Goal: Task Accomplishment & Management: Manage account settings

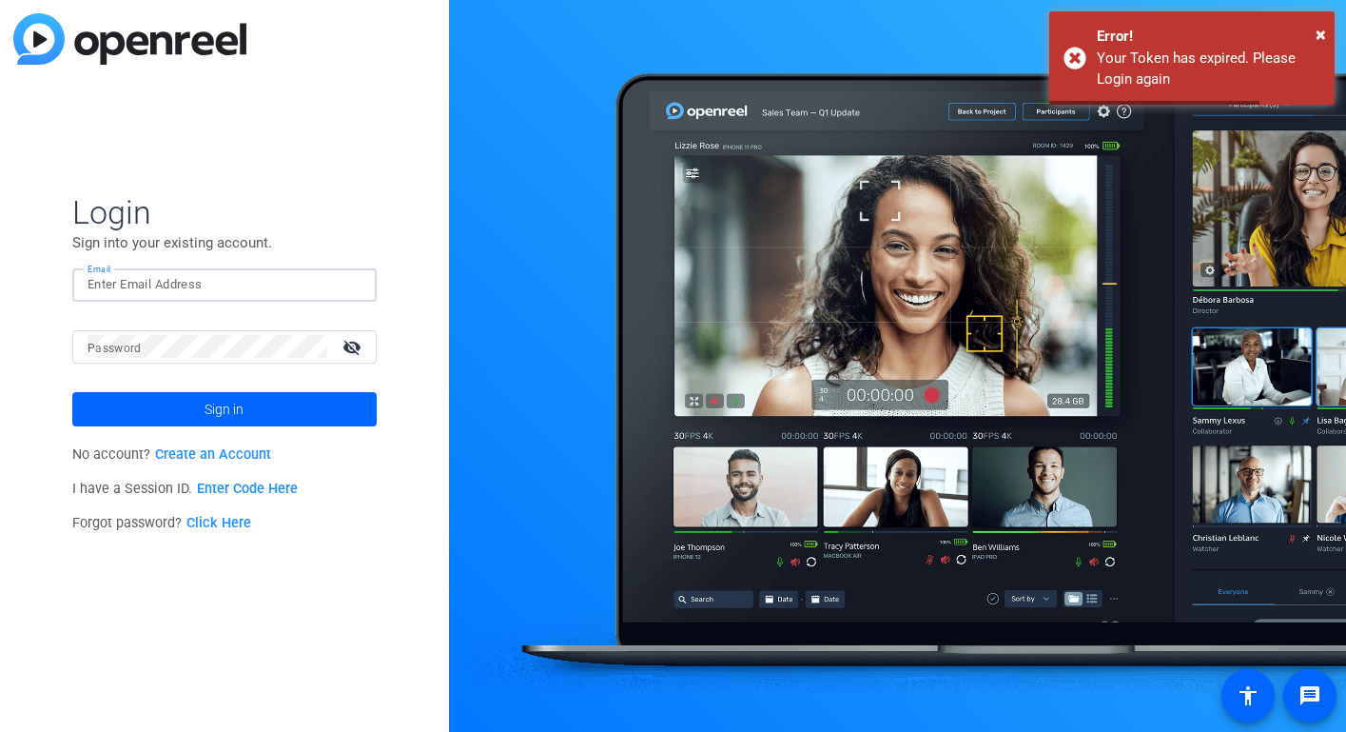
type input "[EMAIL_ADDRESS][DOMAIN_NAME]"
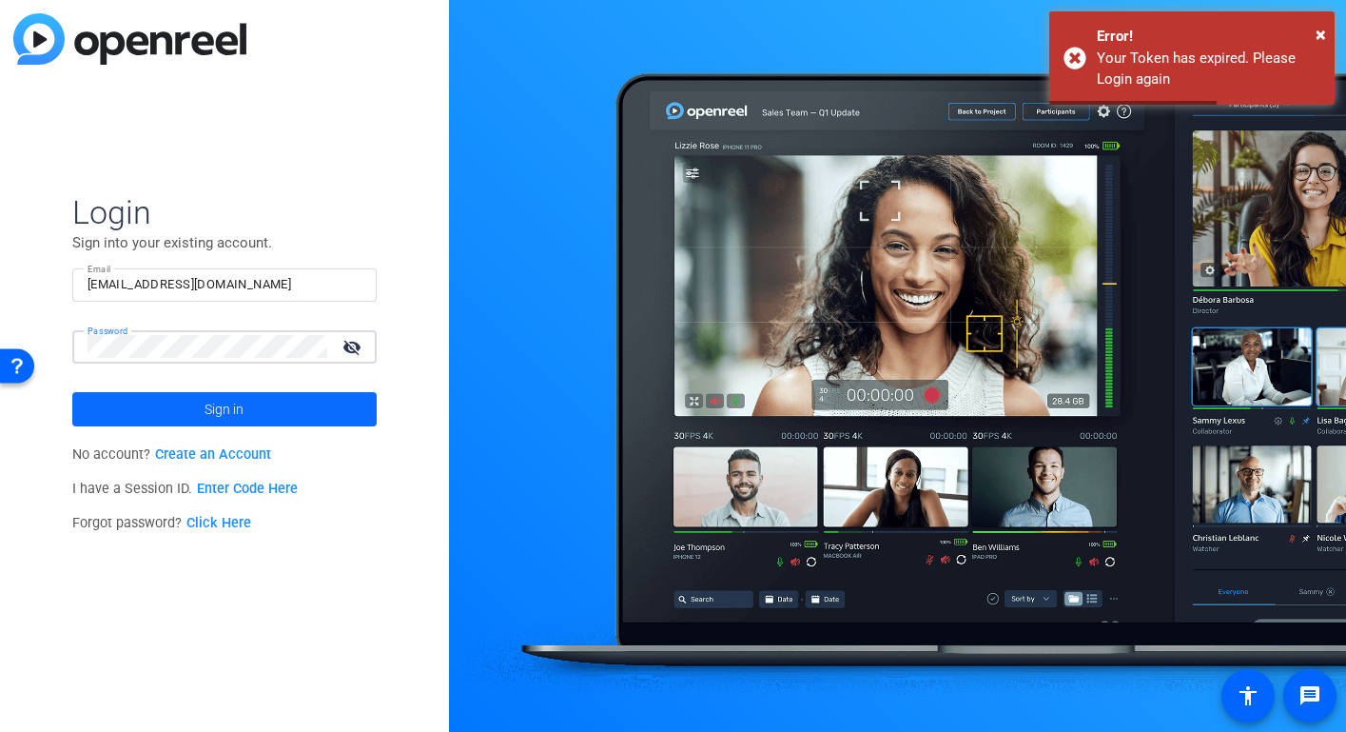
click at [226, 403] on span "Sign in" at bounding box center [224, 409] width 39 height 48
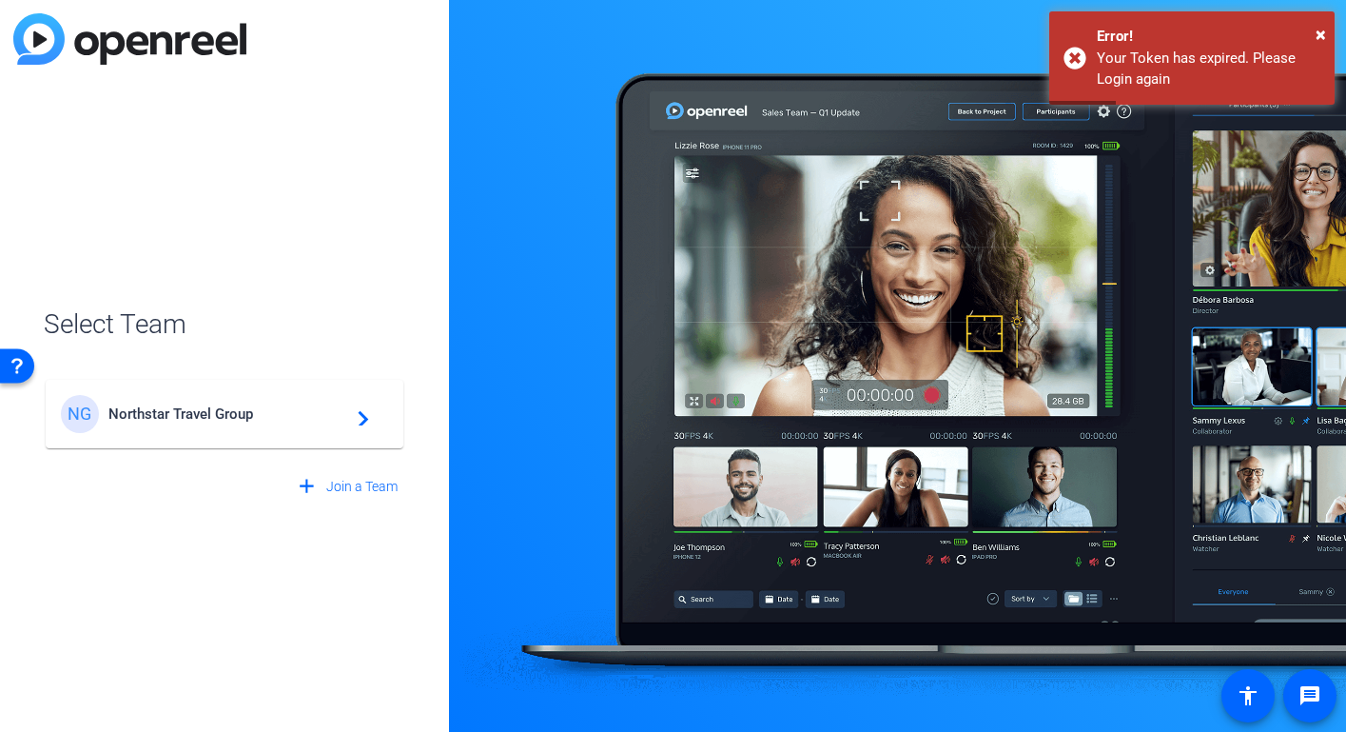
click at [228, 421] on span "Northstar Travel Group" at bounding box center [227, 413] width 238 height 17
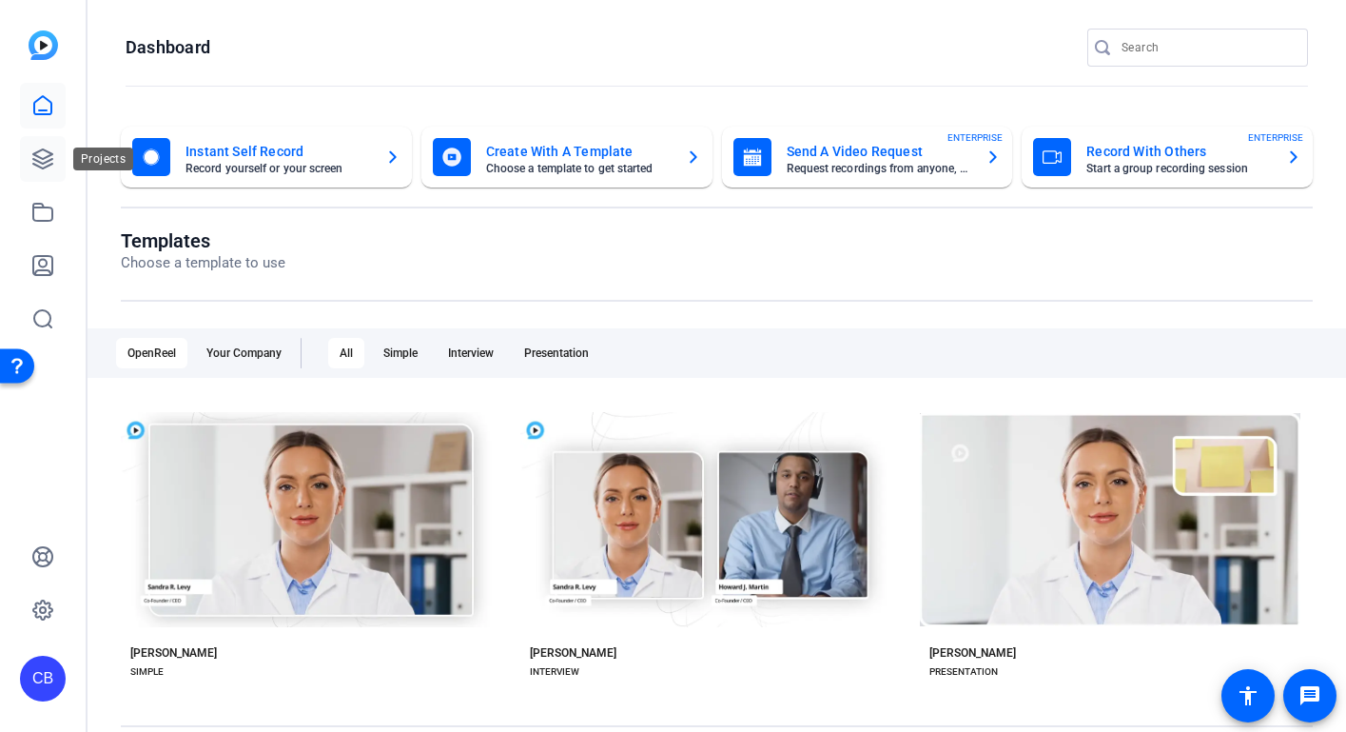
click at [48, 151] on icon at bounding box center [42, 158] width 19 height 19
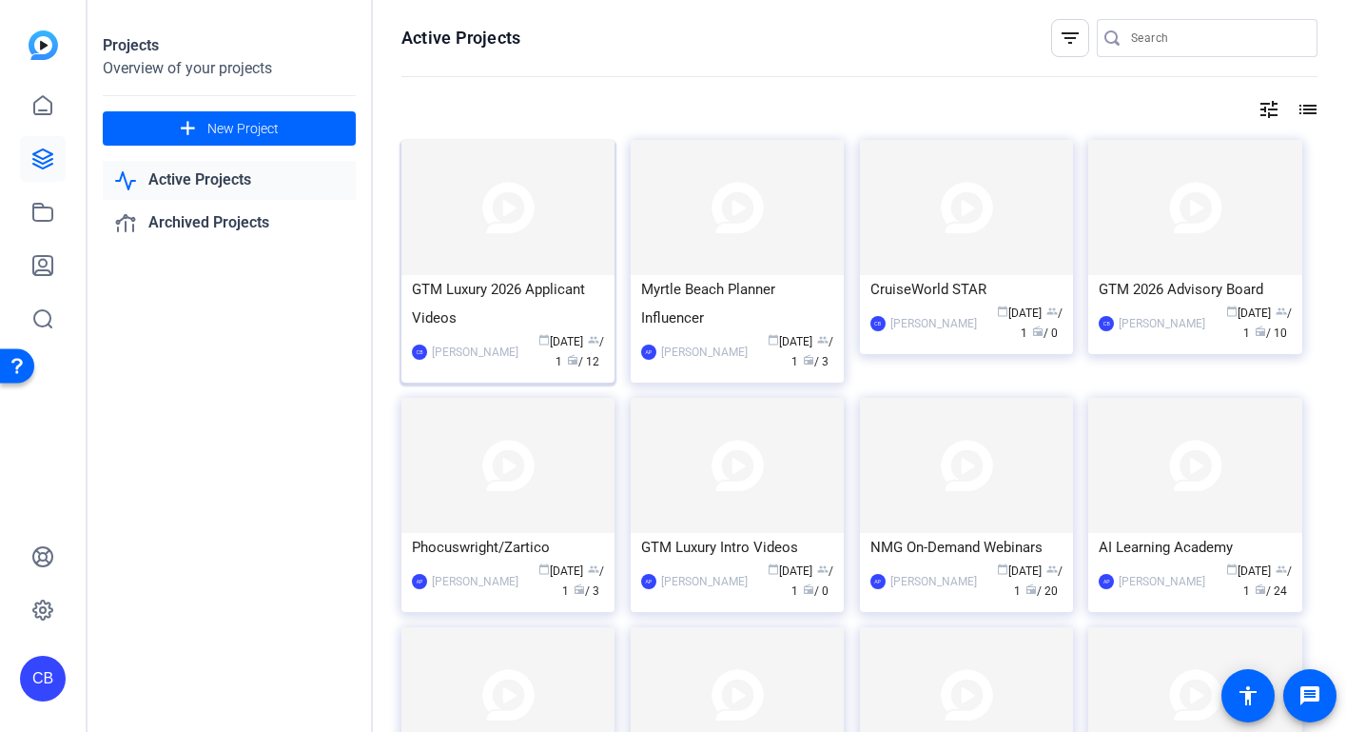
click at [539, 300] on div "GTM Luxury 2026 Applicant Videos" at bounding box center [508, 303] width 192 height 57
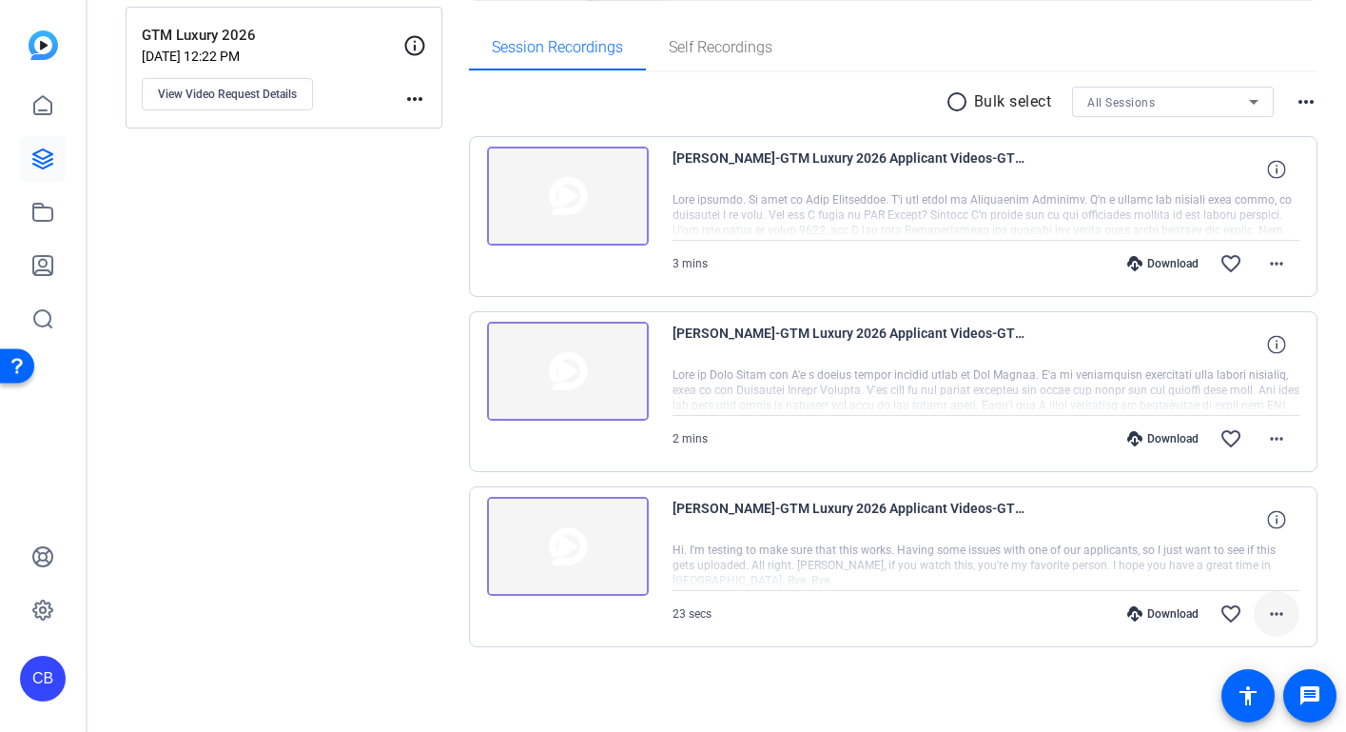
click at [1268, 609] on mat-icon "more_horiz" at bounding box center [1276, 613] width 23 height 23
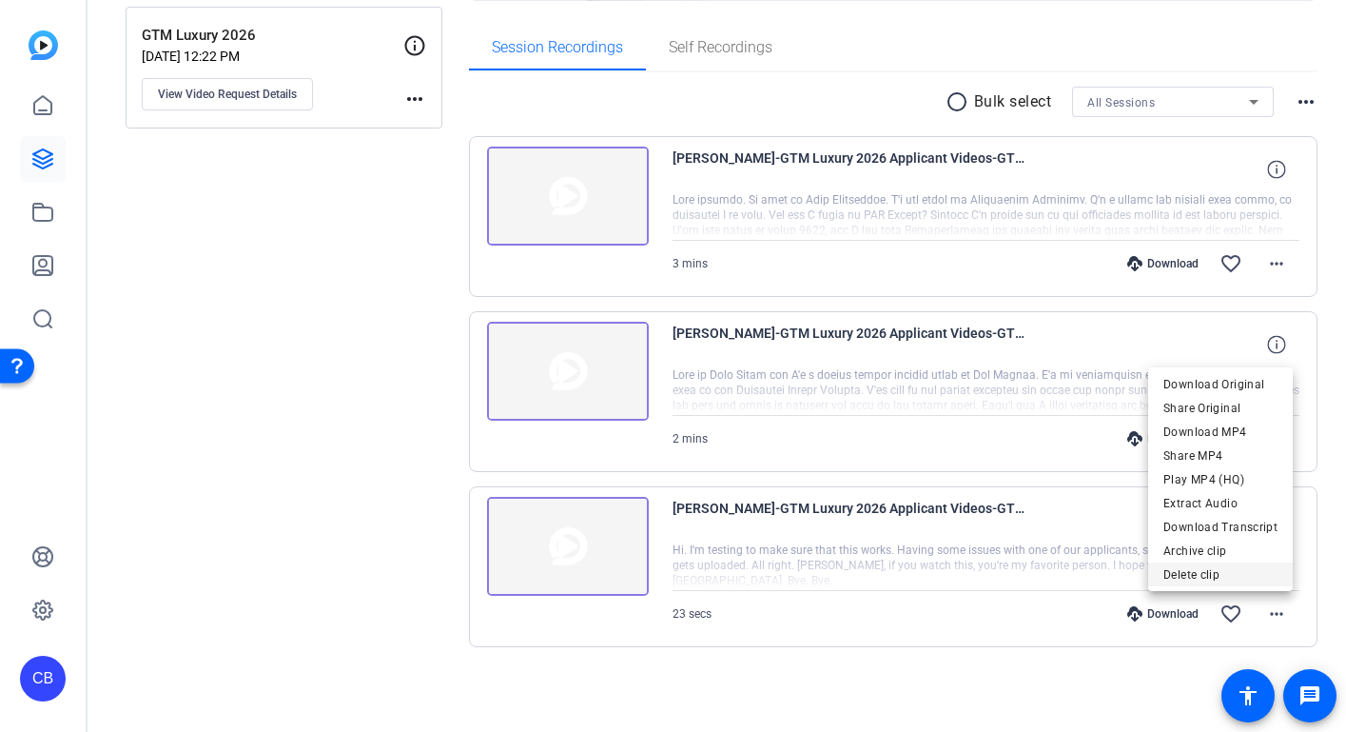
click at [1212, 571] on span "Delete clip" at bounding box center [1221, 574] width 114 height 23
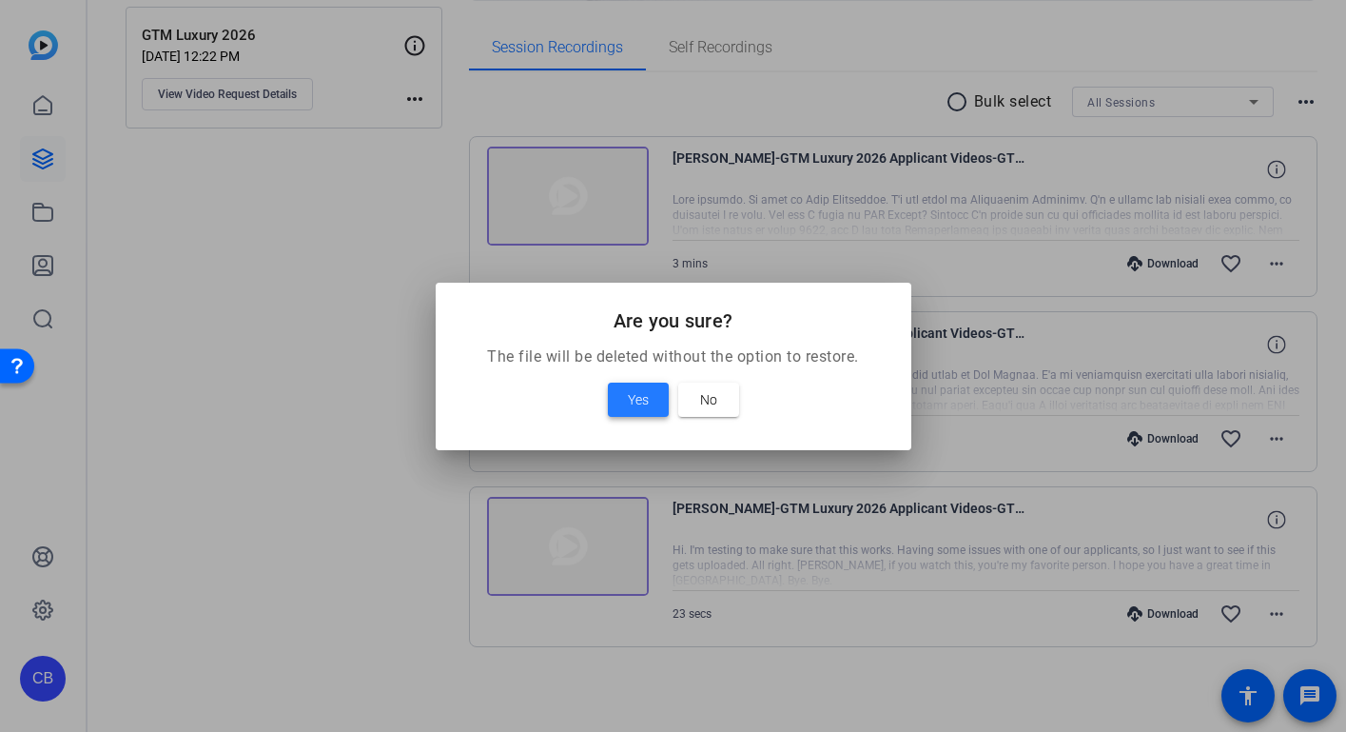
click at [637, 396] on span "Yes" at bounding box center [638, 399] width 21 height 23
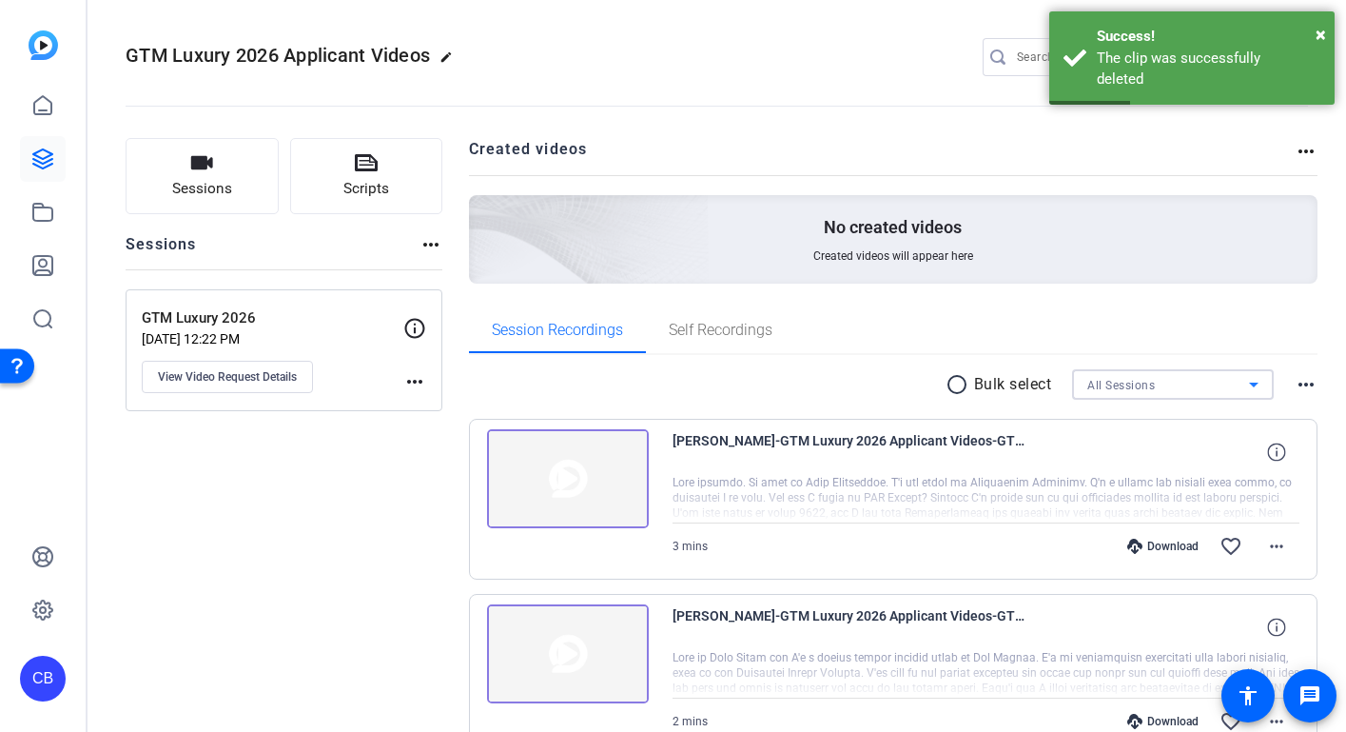
click at [1250, 382] on icon at bounding box center [1254, 384] width 23 height 23
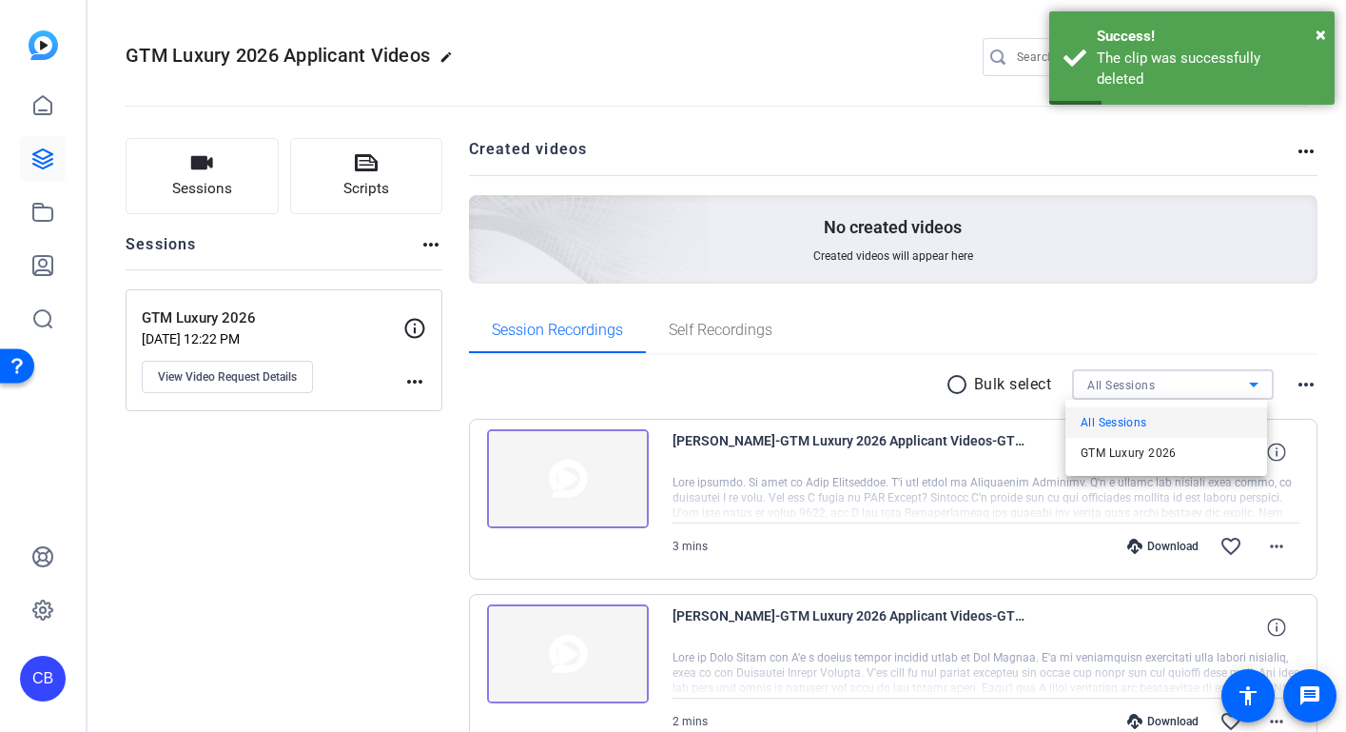
click at [1250, 382] on div at bounding box center [673, 366] width 1346 height 732
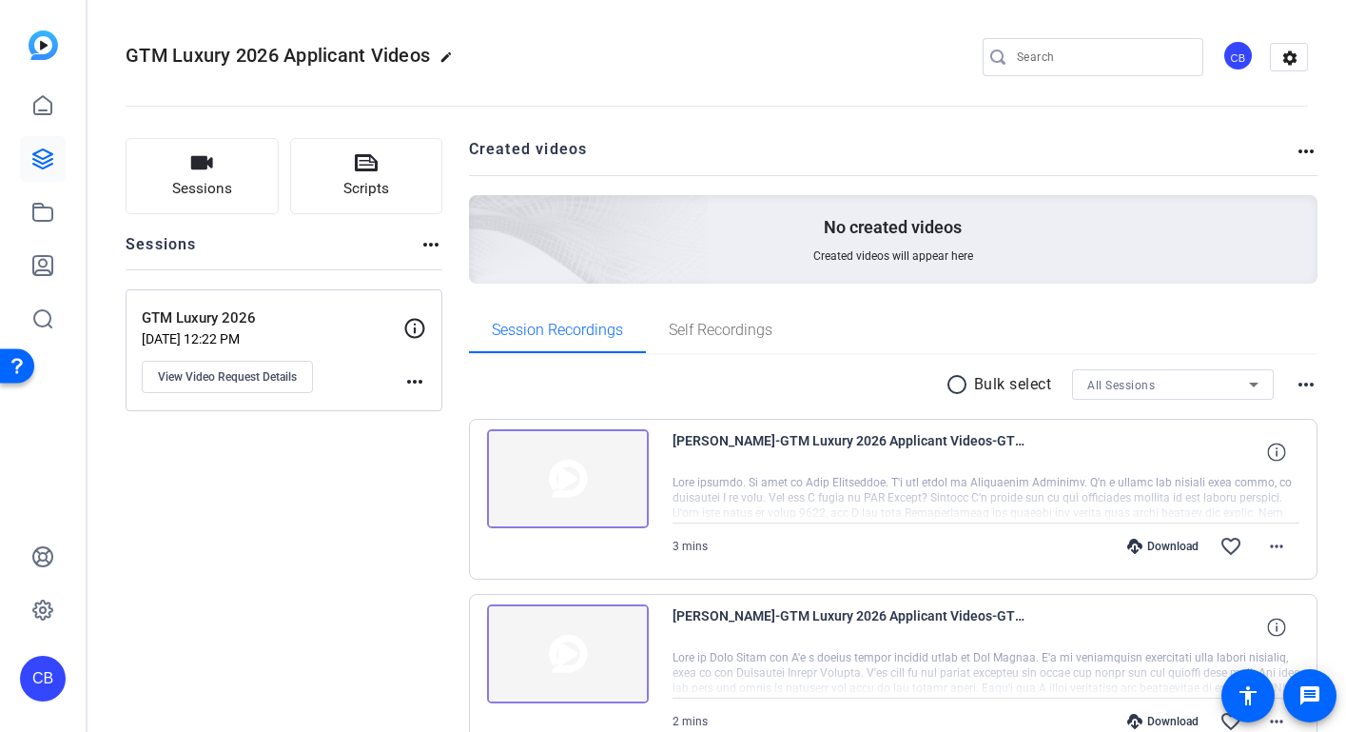
click at [1295, 386] on mat-icon "more_horiz" at bounding box center [1306, 384] width 23 height 23
click at [1248, 412] on span "View Archived Clips" at bounding box center [1242, 409] width 108 height 23
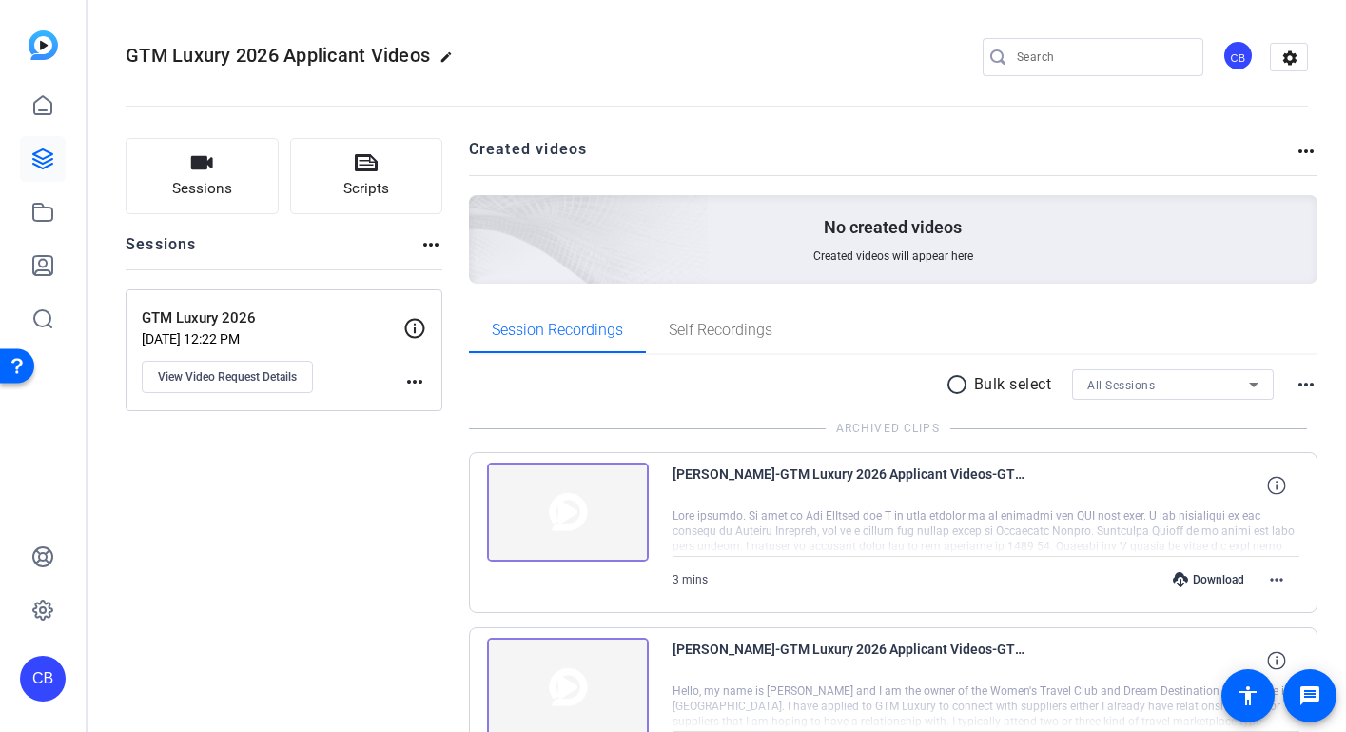
click at [1295, 384] on mat-icon "more_horiz" at bounding box center [1306, 384] width 23 height 23
click at [1273, 406] on span "Hide Archived Clips" at bounding box center [1242, 409] width 107 height 23
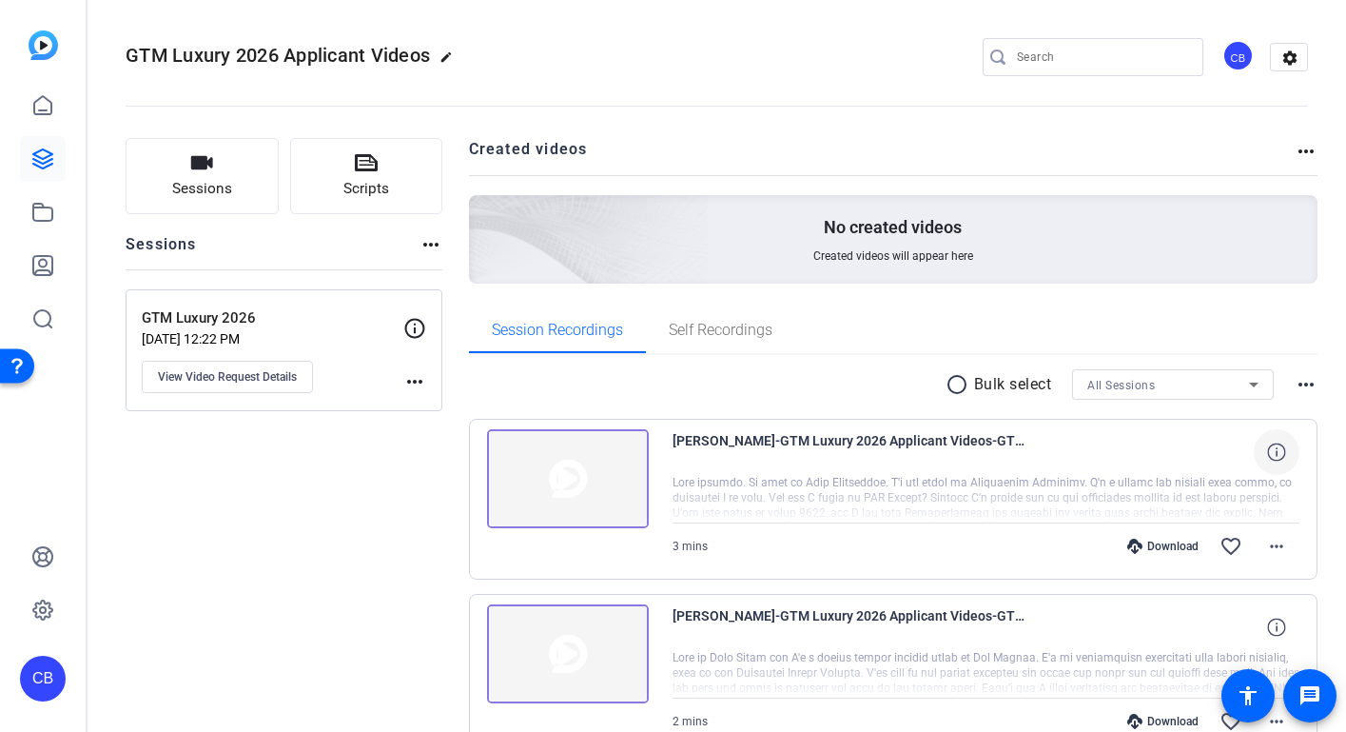
click at [1270, 456] on icon at bounding box center [1276, 451] width 18 height 18
click at [1270, 456] on mat-icon "close" at bounding box center [1276, 453] width 23 height 24
